Goal: Navigation & Orientation: Understand site structure

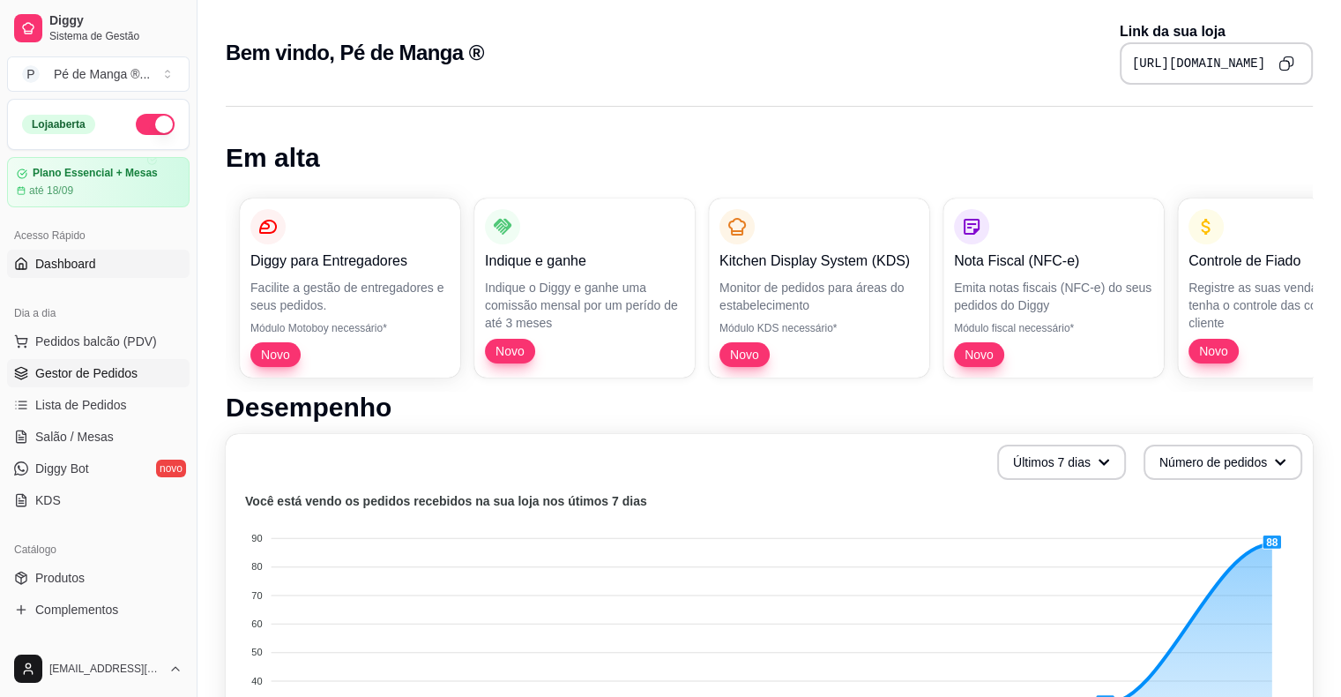
click at [79, 379] on span "Gestor de Pedidos" at bounding box center [86, 373] width 102 height 18
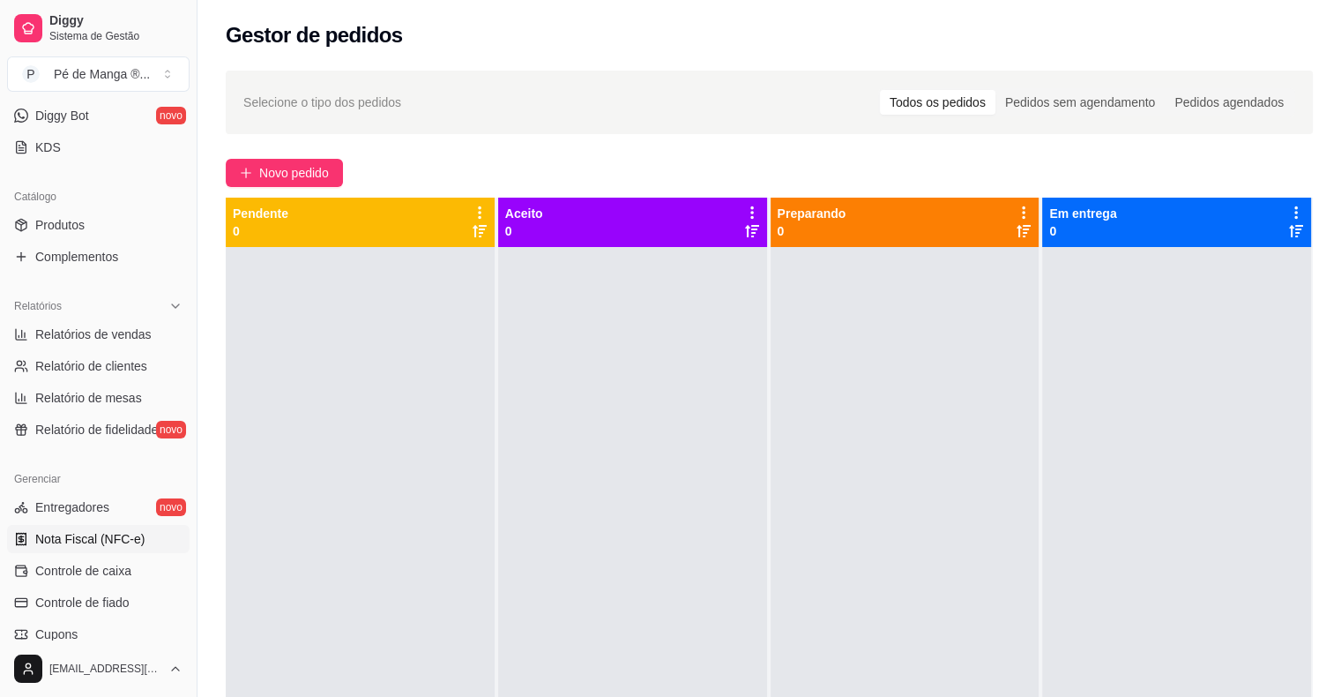
scroll to position [441, 0]
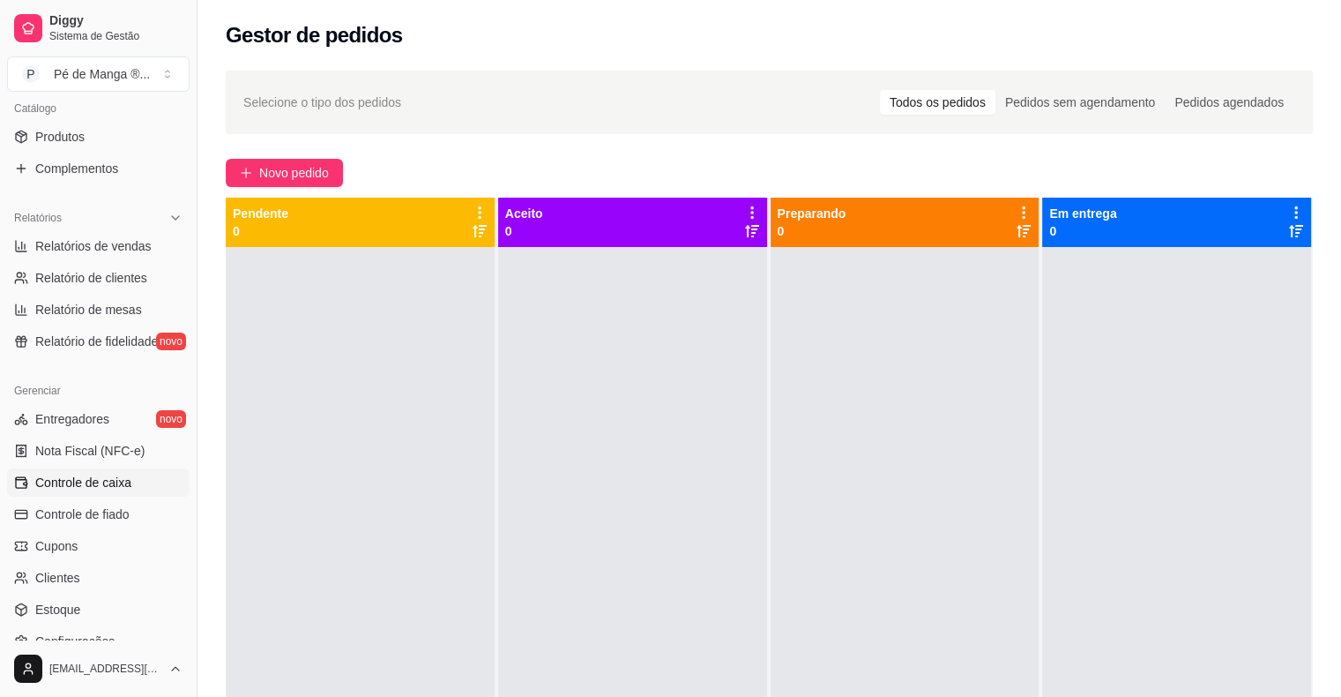
click at [131, 477] on link "Controle de caixa" at bounding box center [98, 482] width 183 height 28
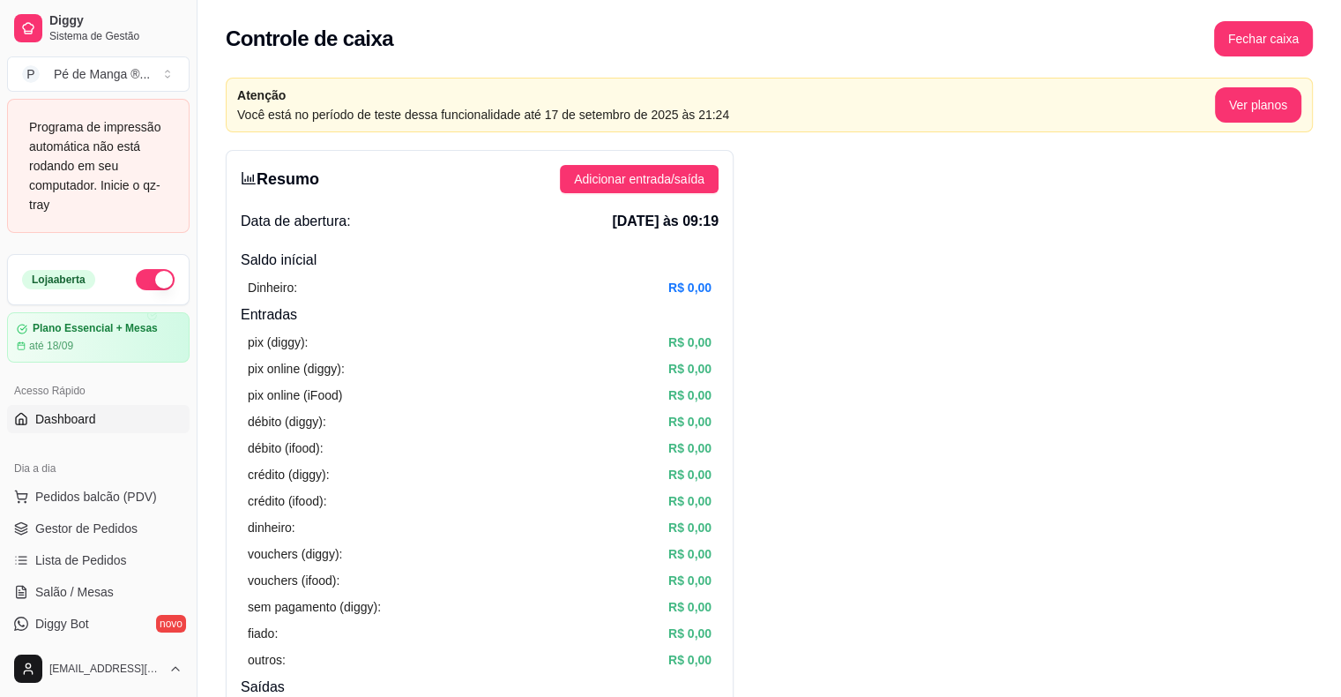
click at [106, 422] on link "Dashboard" at bounding box center [98, 419] width 183 height 28
